Goal: Obtain resource: Obtain resource

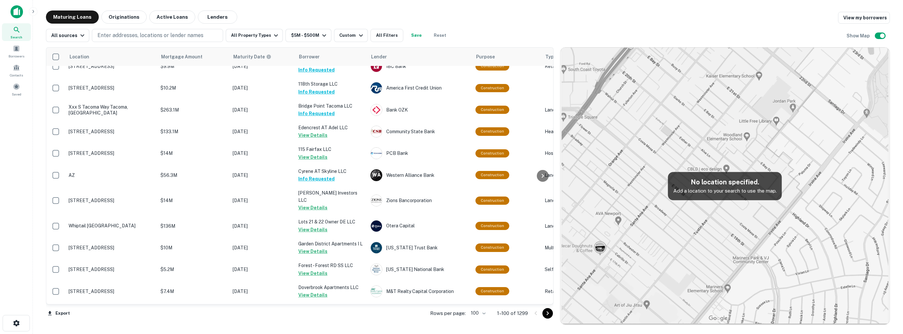
scroll to position [2072, 0]
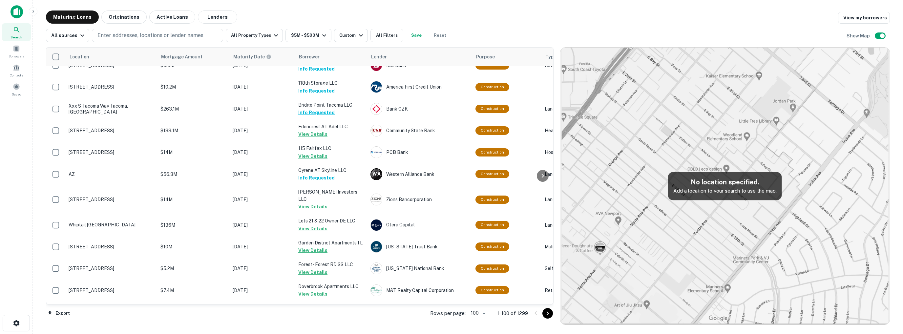
click at [547, 313] on icon "Go to next page" at bounding box center [548, 313] width 8 height 8
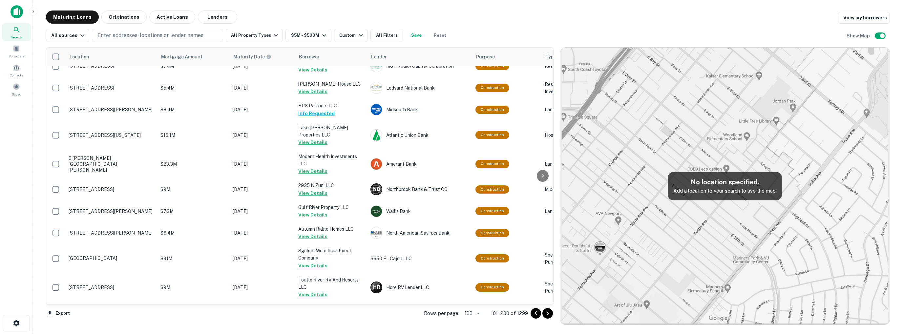
scroll to position [33, 0]
click at [547, 312] on icon "Go to next page" at bounding box center [548, 313] width 8 height 8
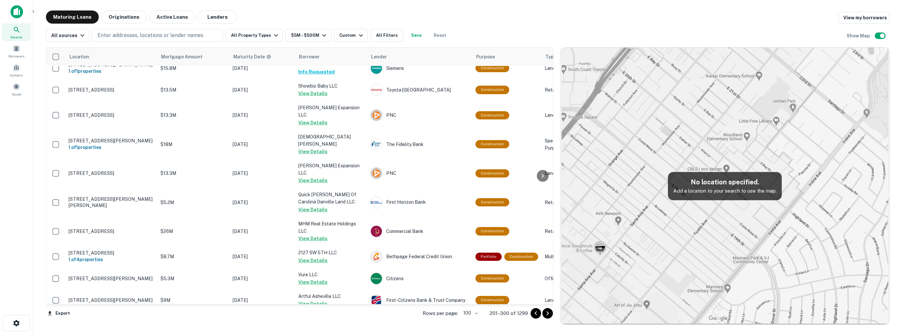
scroll to position [2134, 0]
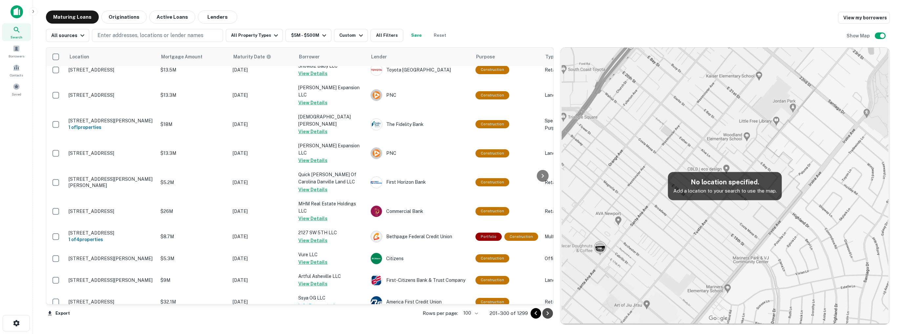
click at [547, 312] on icon "Go to next page" at bounding box center [547, 313] width 2 height 4
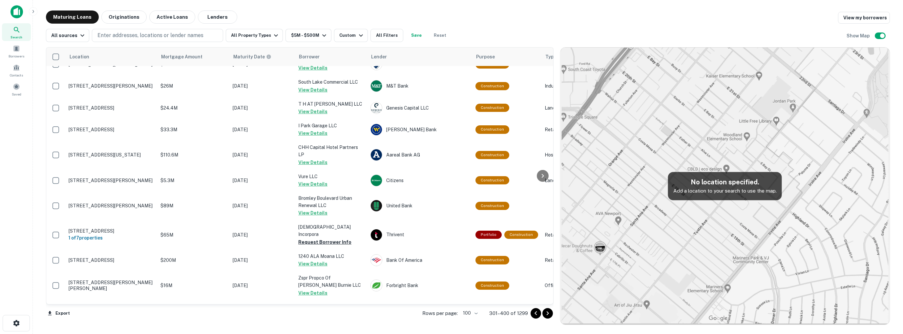
scroll to position [2127, 0]
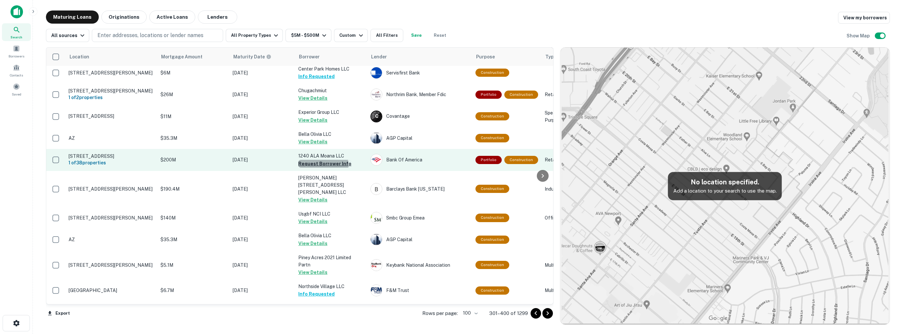
click at [322, 160] on button "Request Borrower Info" at bounding box center [324, 164] width 53 height 8
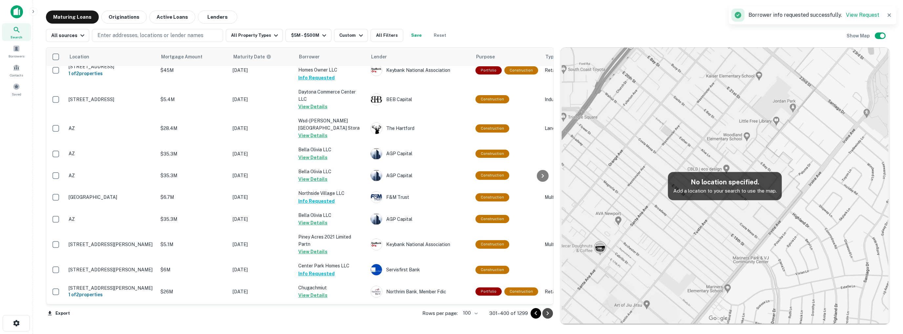
click at [548, 314] on icon "Go to next page" at bounding box center [548, 313] width 8 height 8
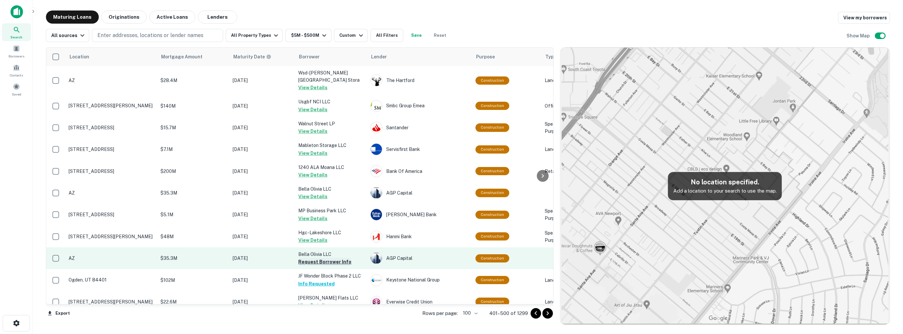
click at [328, 261] on button "Request Borrower Info" at bounding box center [324, 262] width 53 height 8
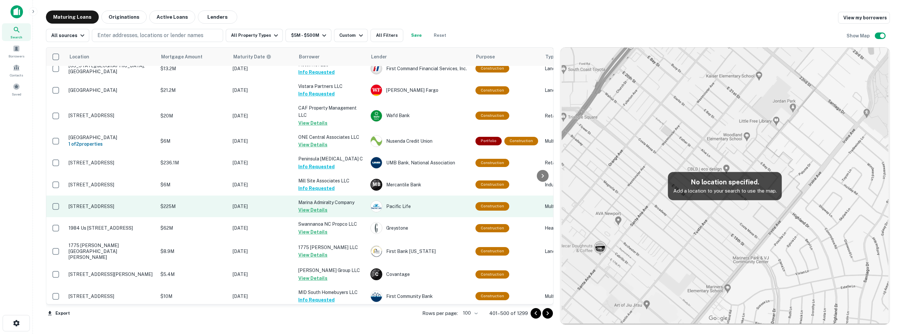
scroll to position [2074, 0]
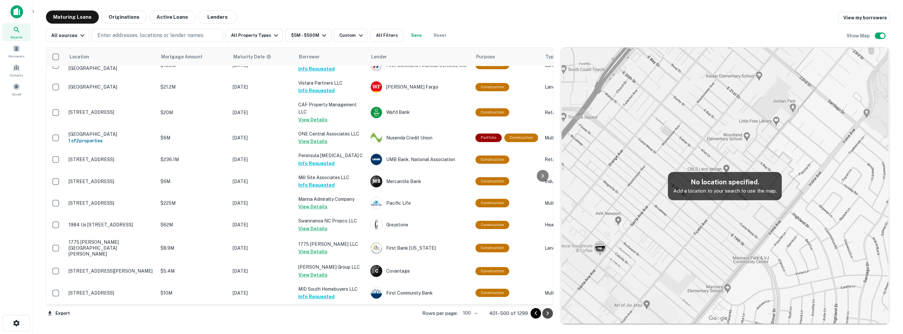
click at [549, 315] on icon "Go to next page" at bounding box center [548, 313] width 8 height 8
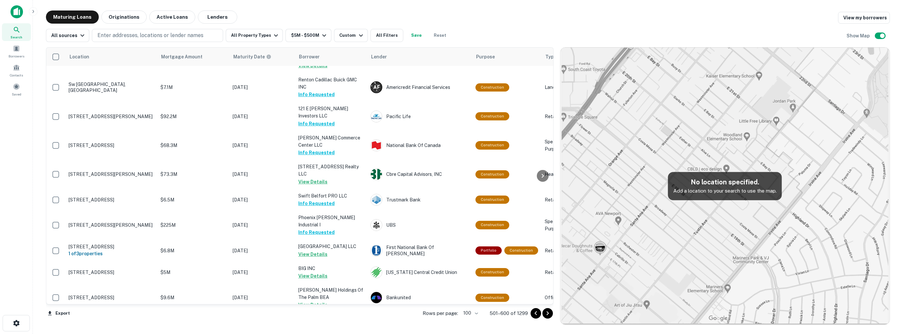
scroll to position [2136, 0]
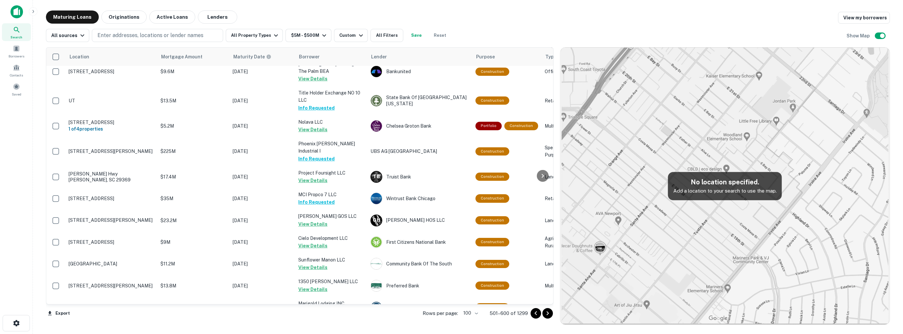
click at [549, 314] on icon "Go to next page" at bounding box center [548, 313] width 8 height 8
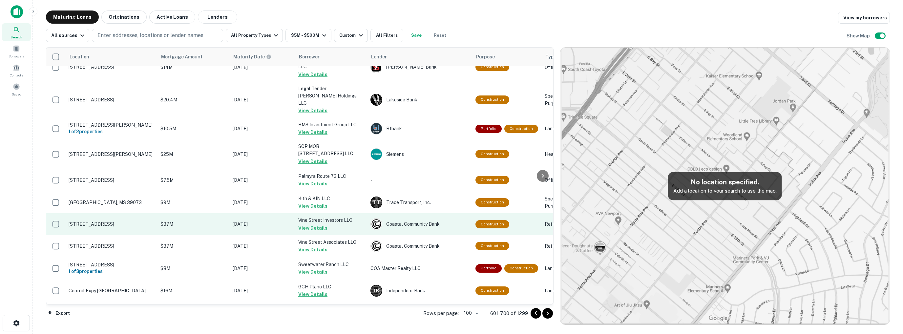
scroll to position [2111, 0]
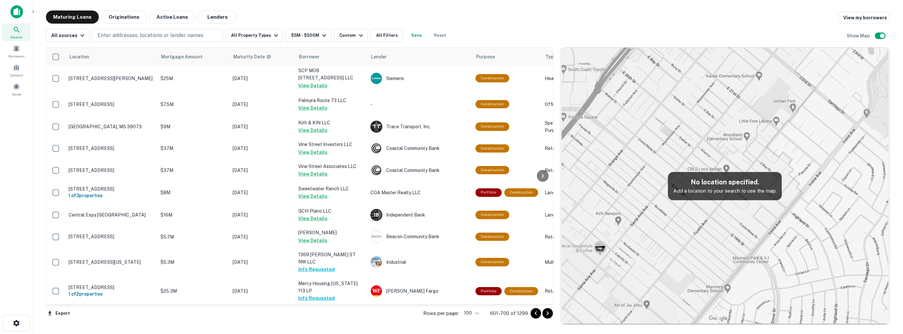
click at [546, 313] on icon "Go to next page" at bounding box center [548, 313] width 8 height 8
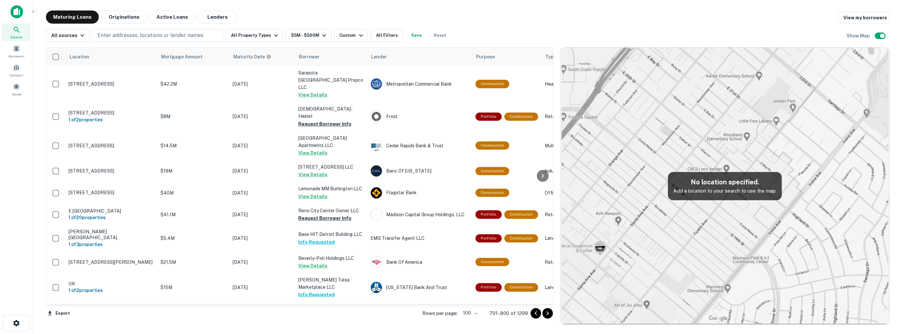
scroll to position [131, 0]
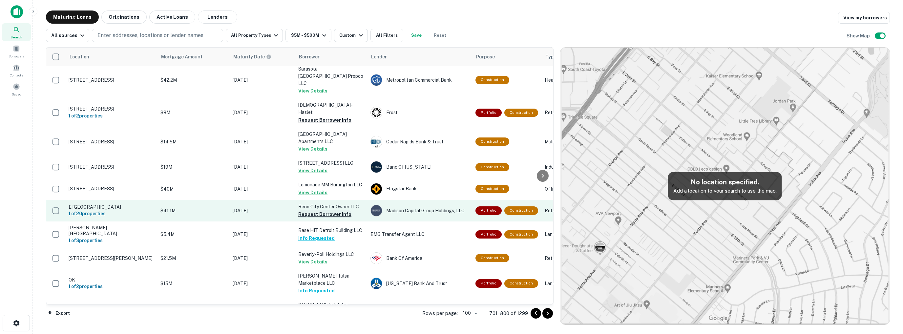
click at [330, 210] on button "Request Borrower Info" at bounding box center [324, 214] width 53 height 8
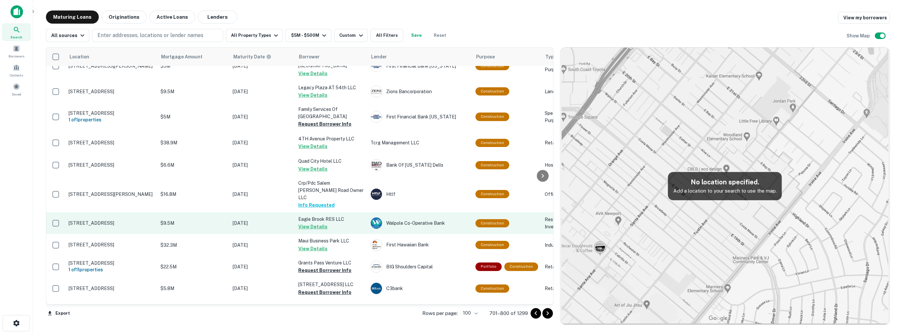
scroll to position [788, 0]
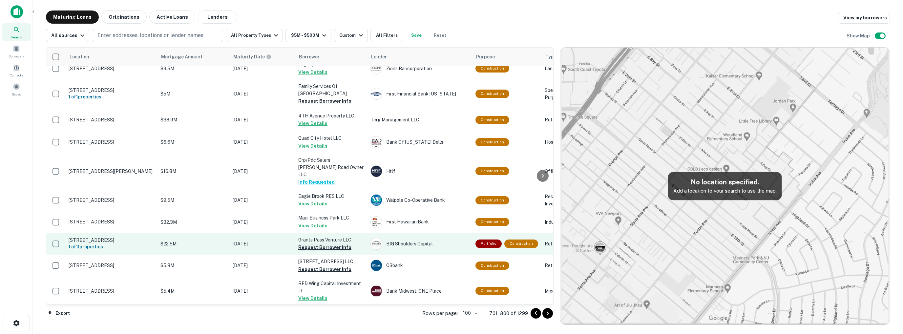
click at [324, 244] on button "Request Borrower Info" at bounding box center [324, 248] width 53 height 8
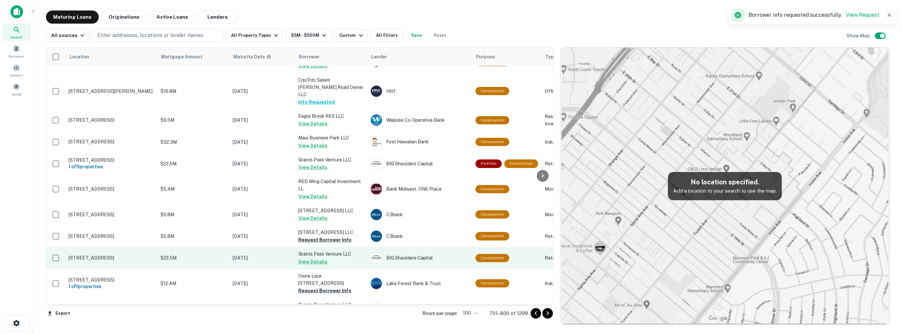
scroll to position [886, 0]
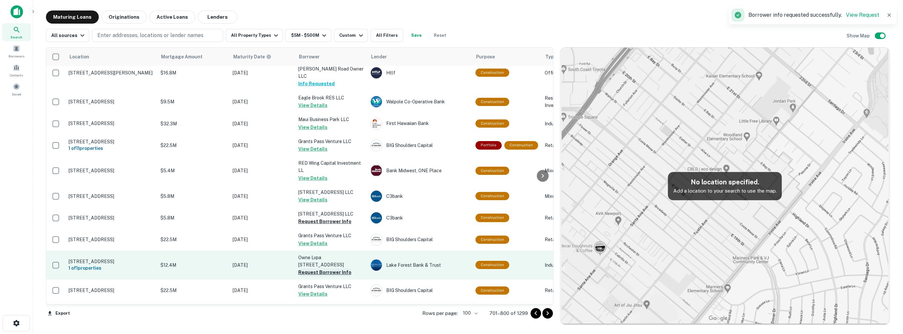
click at [323, 268] on button "Request Borrower Info" at bounding box center [324, 272] width 53 height 8
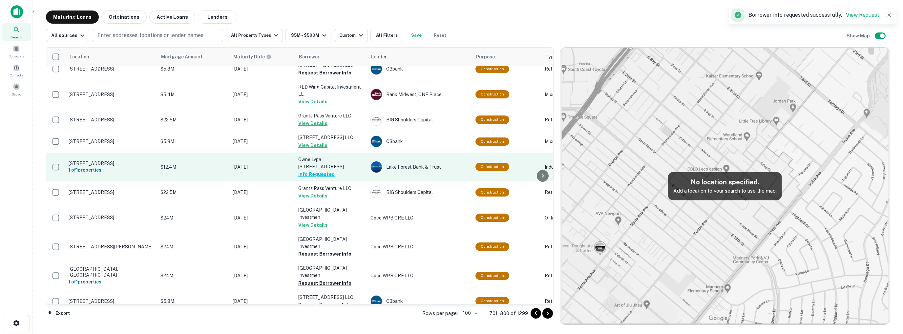
scroll to position [985, 0]
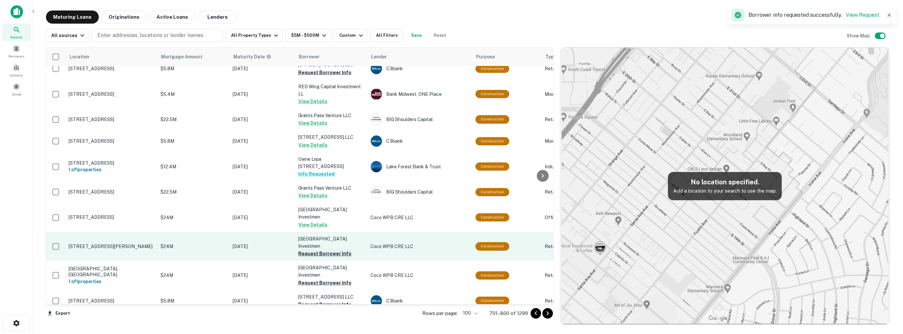
click at [323, 250] on button "Request Borrower Info" at bounding box center [324, 254] width 53 height 8
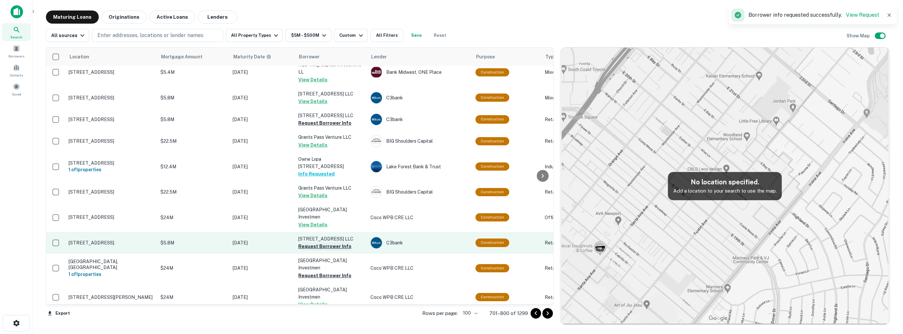
click at [324, 243] on button "Request Borrower Info" at bounding box center [324, 247] width 53 height 8
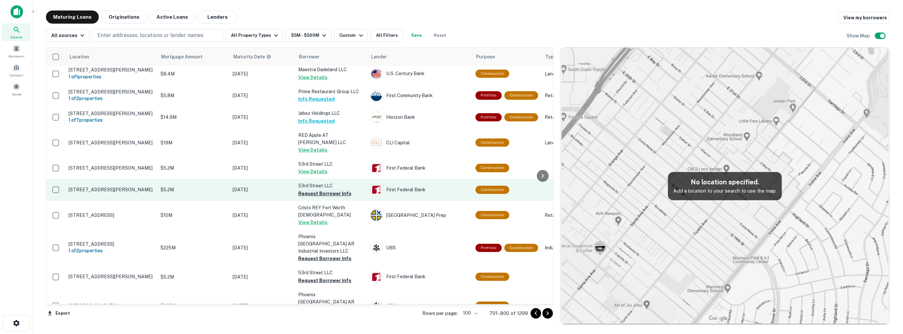
scroll to position [1608, 0]
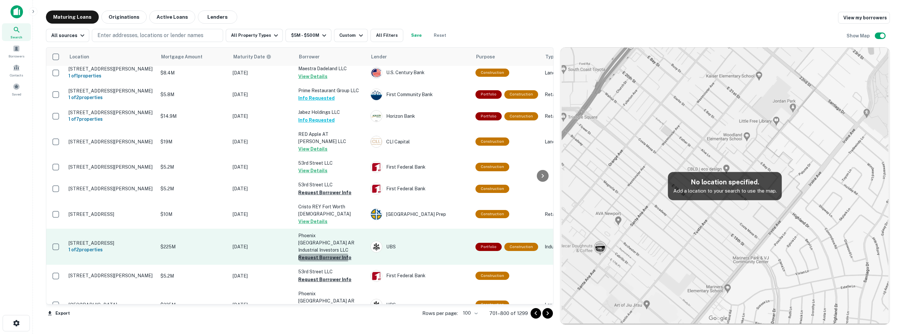
click at [319, 254] on button "Request Borrower Info" at bounding box center [324, 258] width 53 height 8
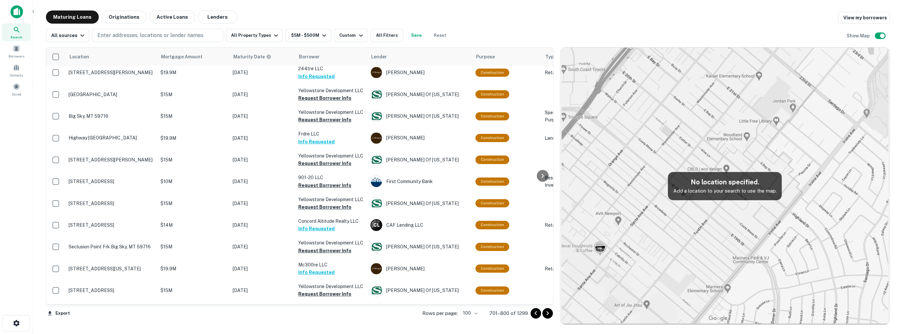
scroll to position [2131, 0]
click at [547, 314] on icon "Go to next page" at bounding box center [547, 313] width 2 height 4
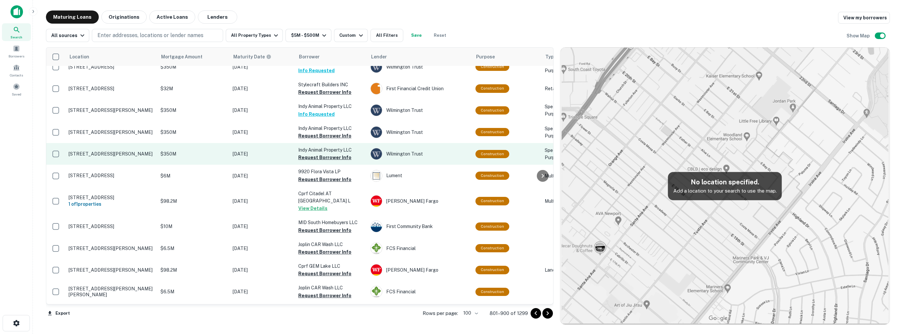
scroll to position [98, 0]
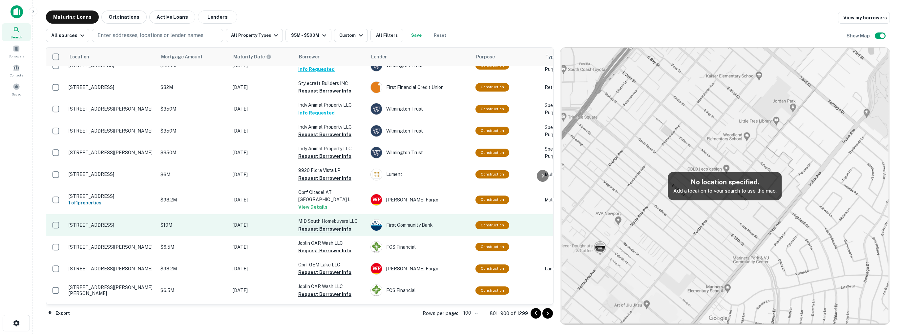
click at [326, 225] on button "Request Borrower Info" at bounding box center [324, 229] width 53 height 8
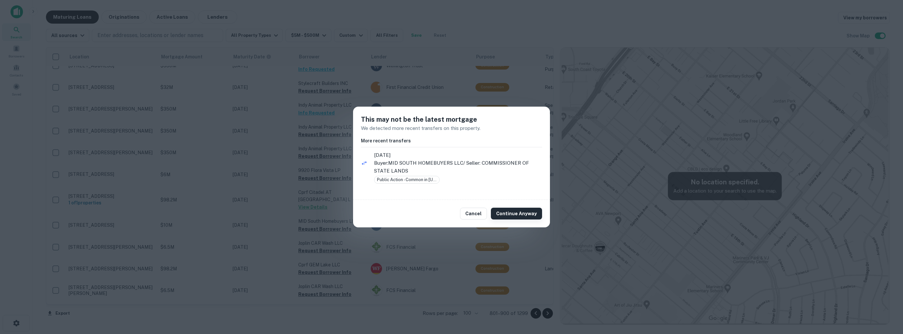
click at [529, 212] on button "Continue Anyway" at bounding box center [516, 214] width 51 height 12
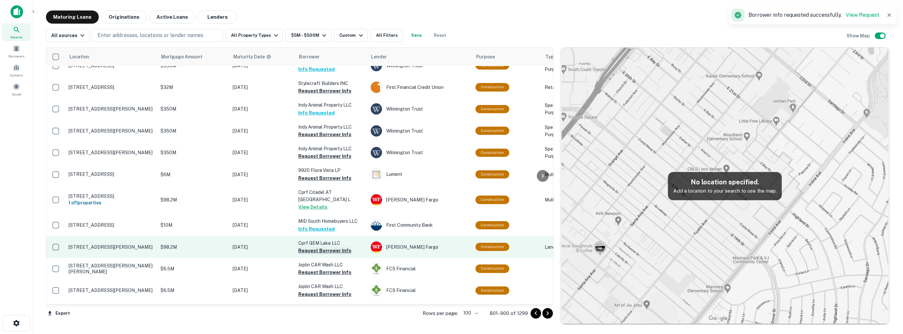
click at [322, 247] on button "Request Borrower Info" at bounding box center [324, 251] width 53 height 8
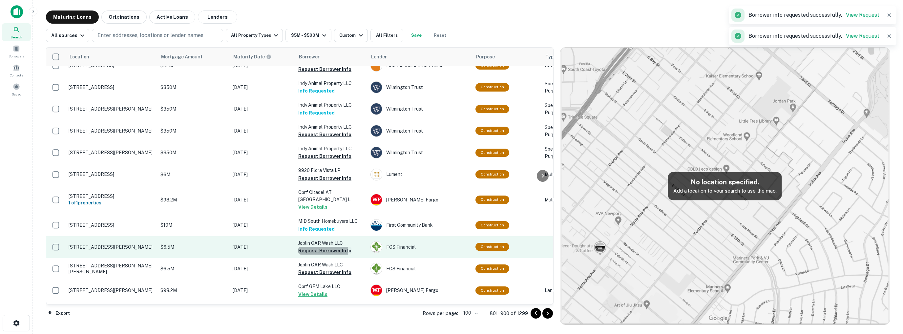
click at [321, 248] on button "Request Borrower Info" at bounding box center [324, 251] width 53 height 8
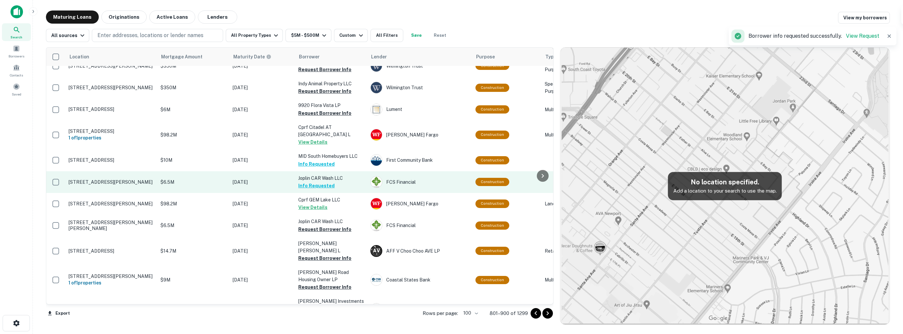
scroll to position [164, 0]
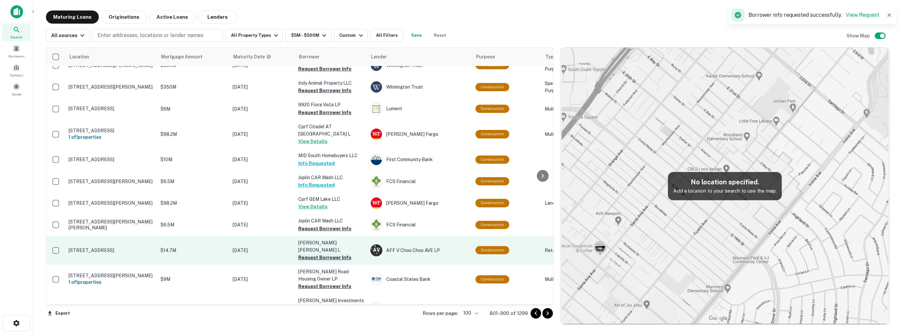
click at [329, 257] on button "Request Borrower Info" at bounding box center [324, 258] width 53 height 8
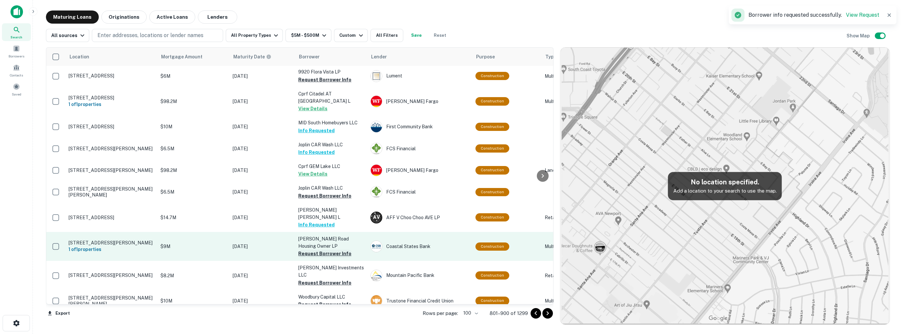
click at [332, 250] on button "Request Borrower Info" at bounding box center [324, 254] width 53 height 8
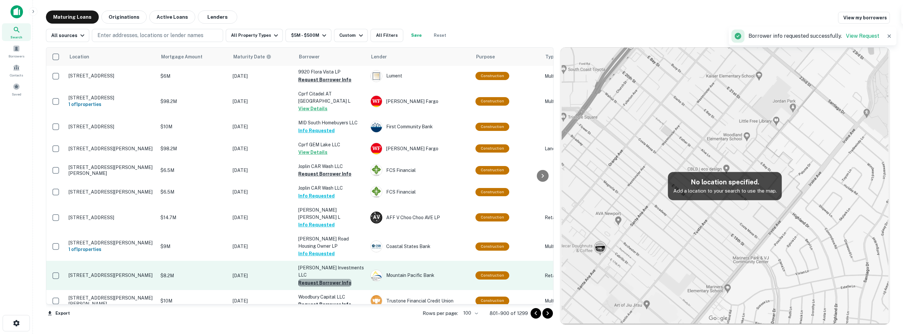
click at [326, 279] on button "Request Borrower Info" at bounding box center [324, 283] width 53 height 8
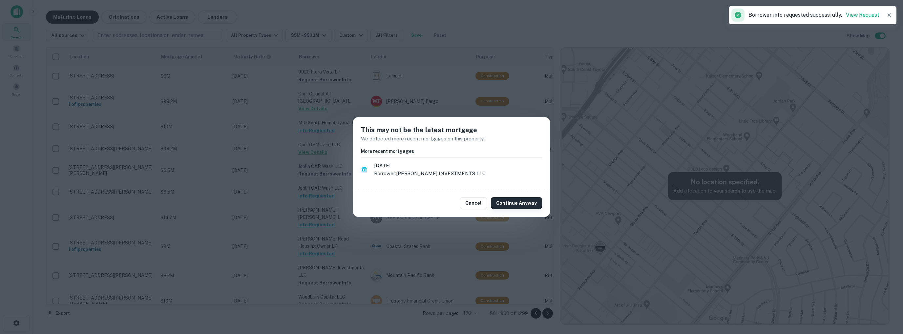
click at [505, 204] on button "Continue Anyway" at bounding box center [516, 203] width 51 height 12
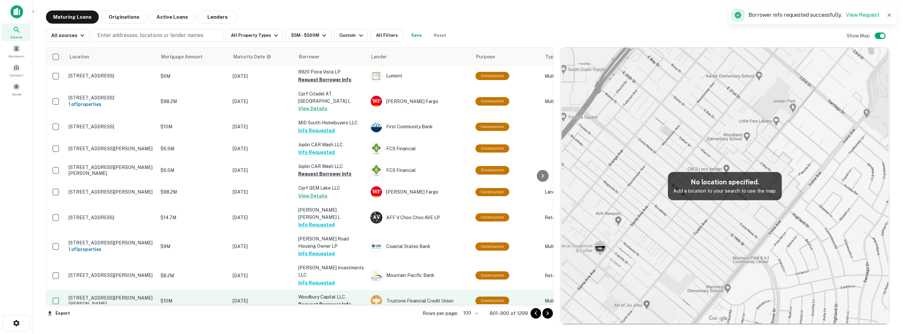
click at [330, 301] on button "Request Borrower Info" at bounding box center [324, 305] width 53 height 8
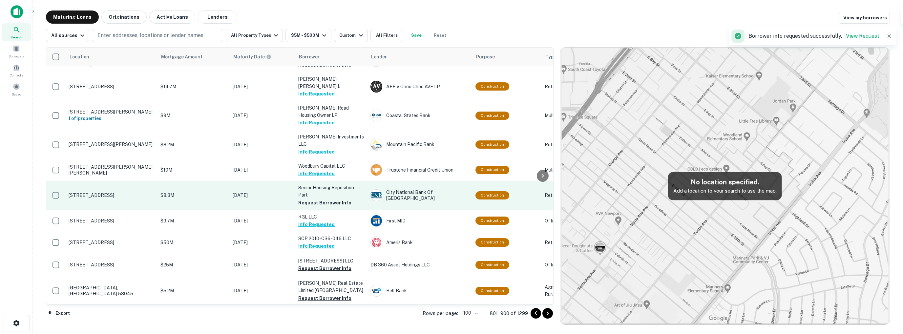
scroll to position [328, 0]
click at [326, 199] on button "Request Borrower Info" at bounding box center [324, 203] width 53 height 8
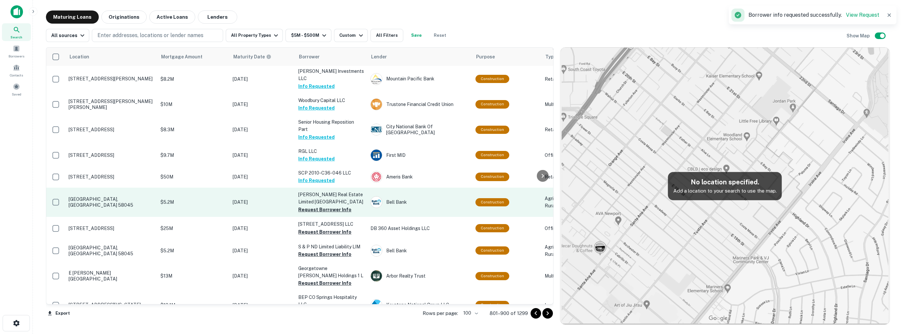
scroll to position [394, 0]
click at [321, 205] on button "Request Borrower Info" at bounding box center [324, 209] width 53 height 8
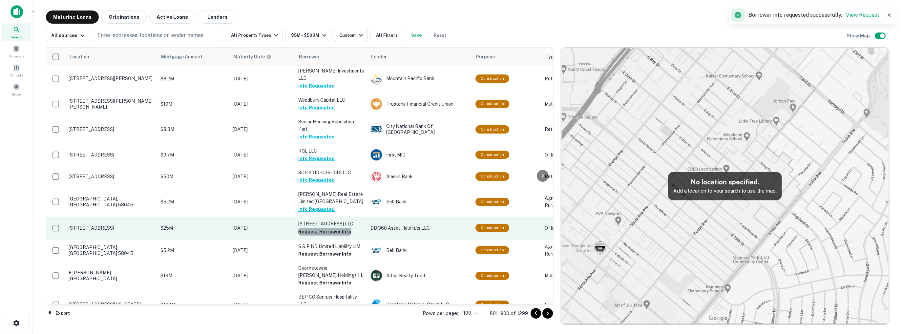
click at [324, 228] on button "Request Borrower Info" at bounding box center [324, 232] width 53 height 8
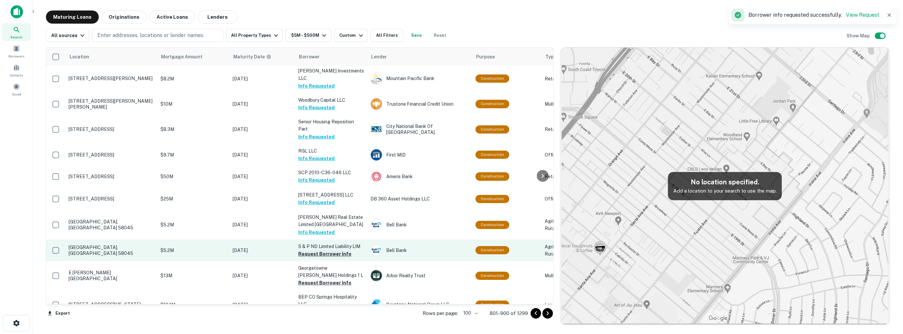
click at [323, 250] on button "Request Borrower Info" at bounding box center [324, 254] width 53 height 8
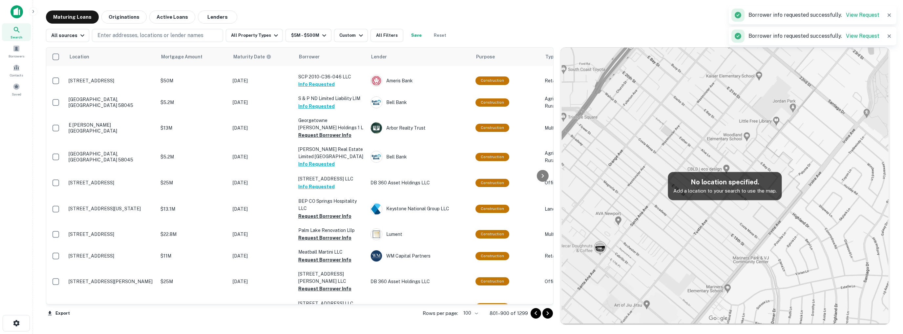
scroll to position [492, 0]
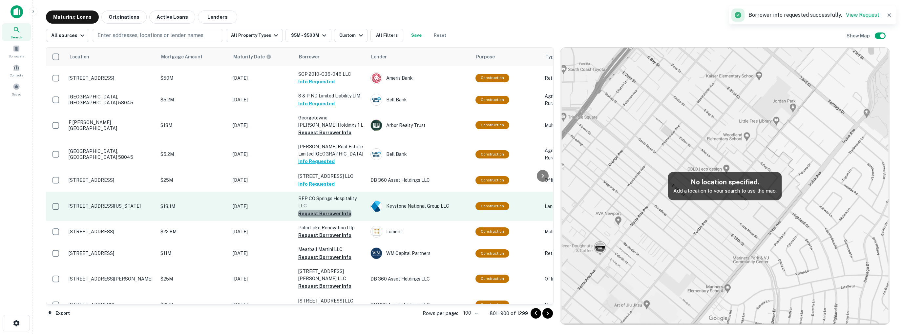
click at [325, 210] on button "Request Borrower Info" at bounding box center [324, 214] width 53 height 8
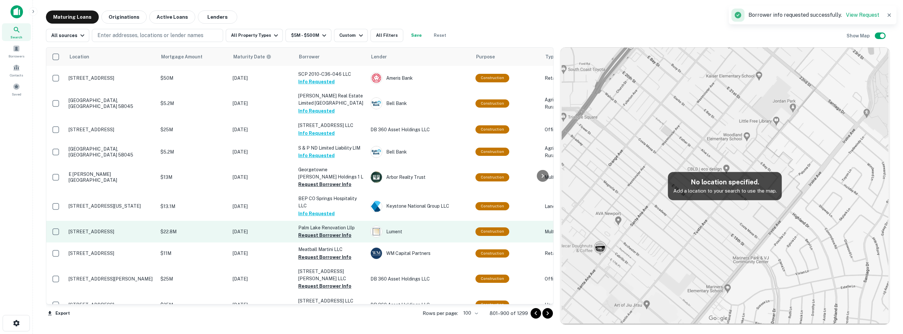
click at [326, 231] on button "Request Borrower Info" at bounding box center [324, 235] width 53 height 8
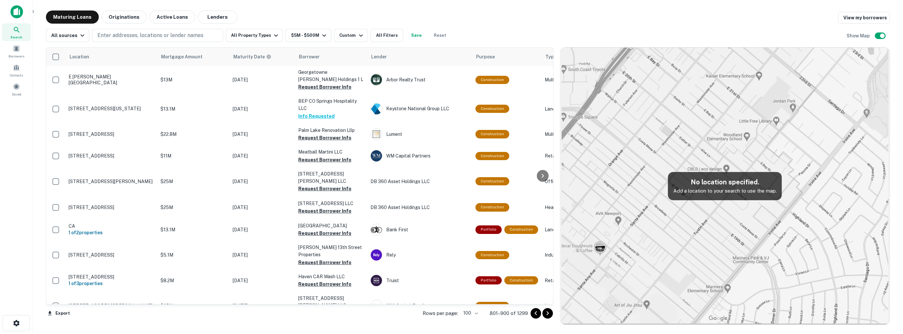
scroll to position [614, 0]
